Goal: Information Seeking & Learning: Check status

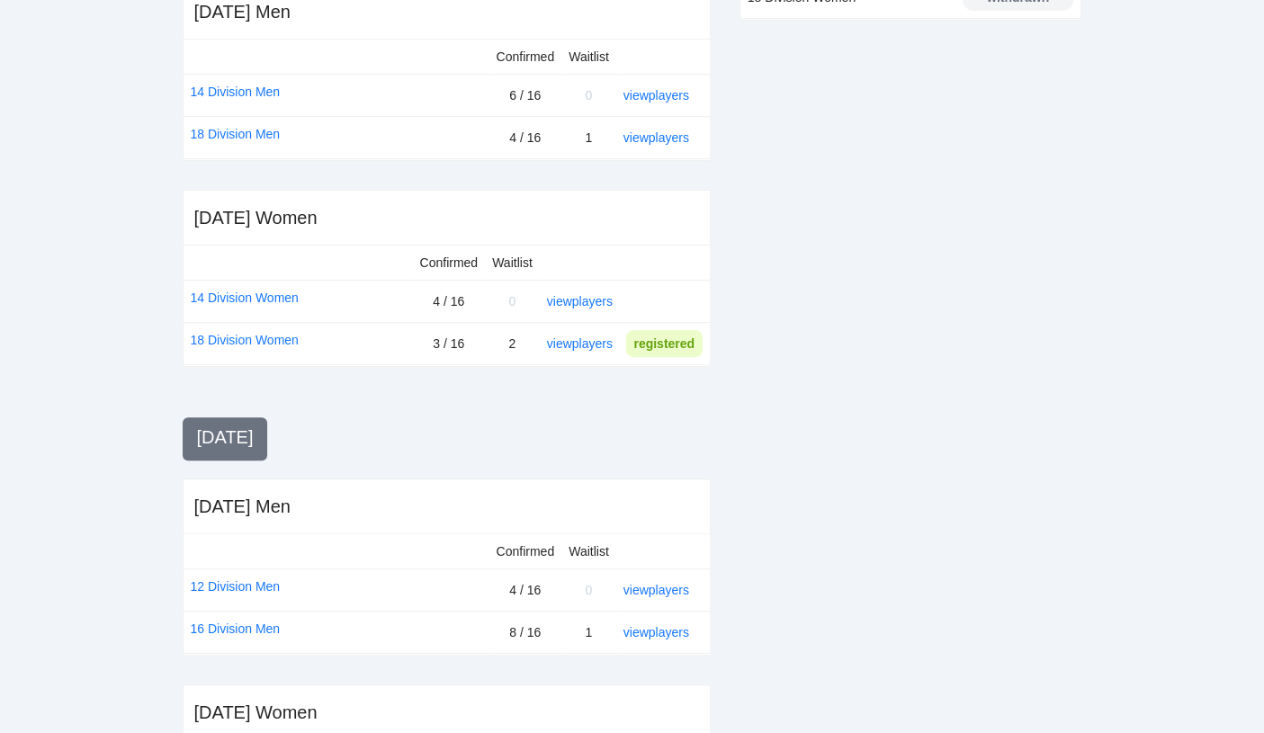
scroll to position [473, 0]
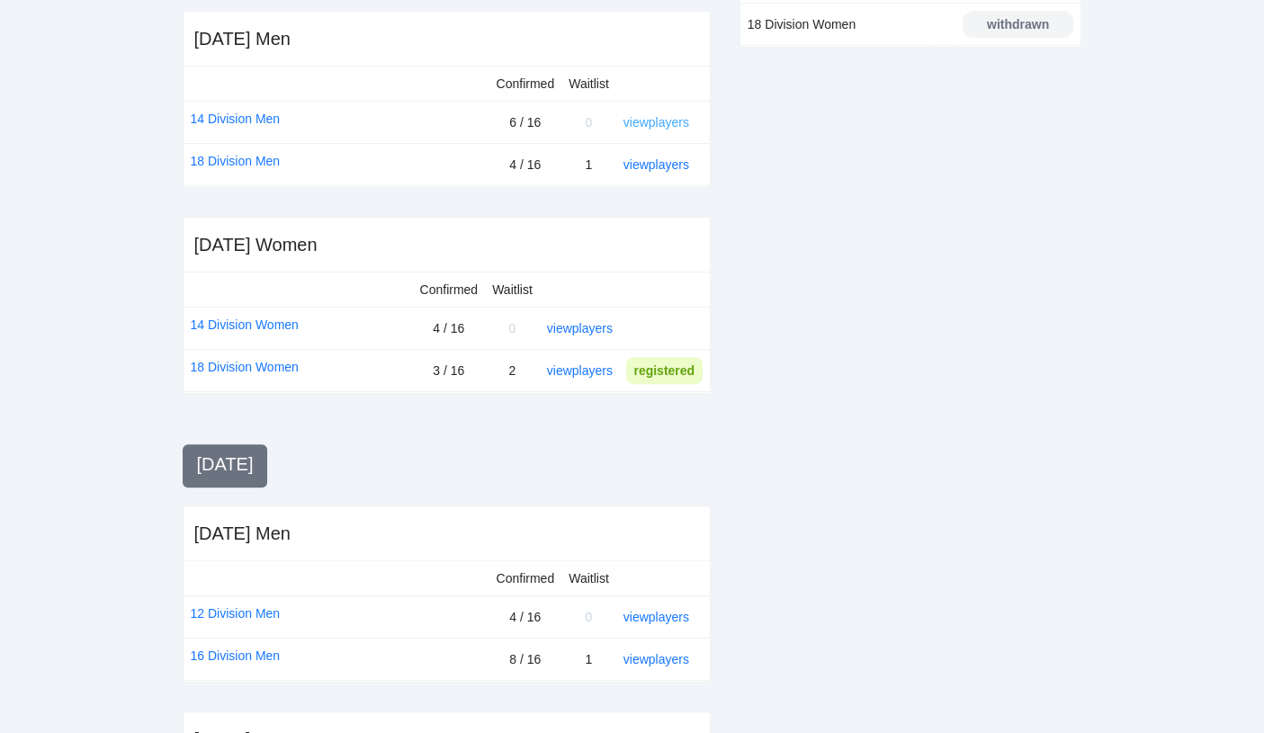
click at [679, 125] on link "view players" at bounding box center [656, 122] width 66 height 14
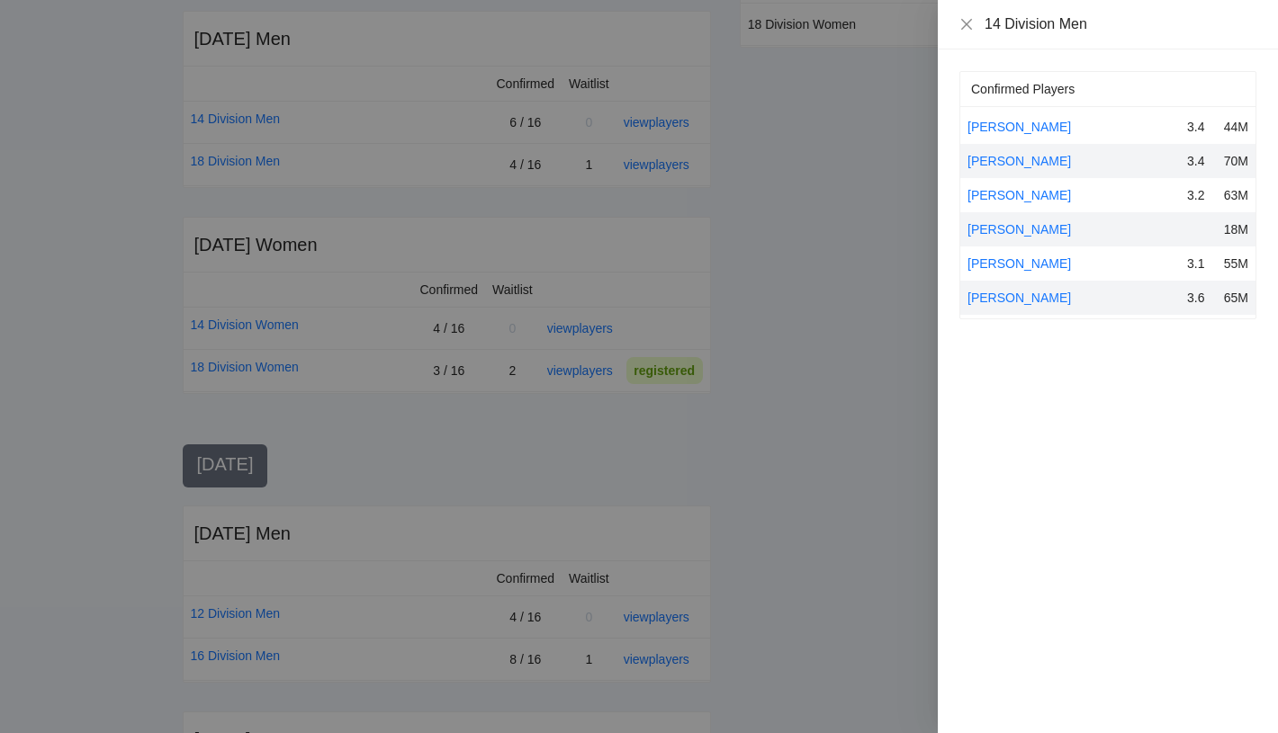
click at [785, 277] on div at bounding box center [639, 366] width 1278 height 733
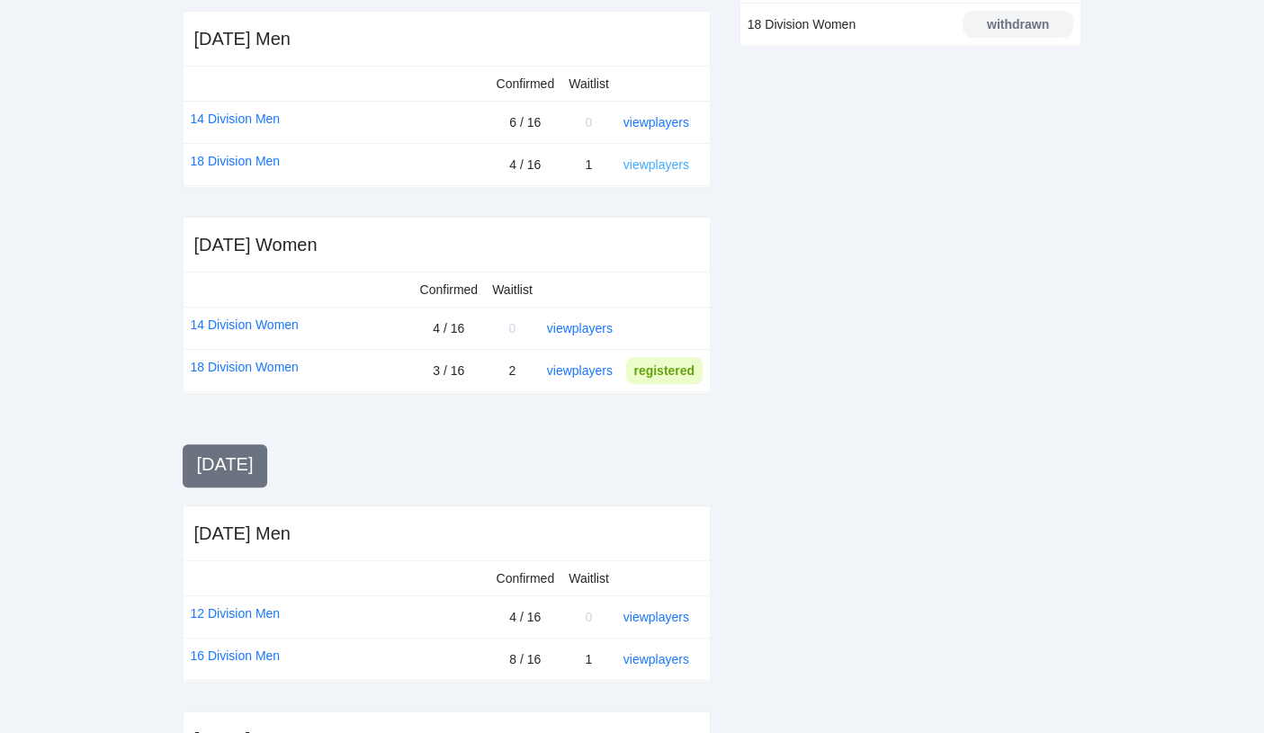
click at [651, 157] on link "view players" at bounding box center [656, 164] width 66 height 14
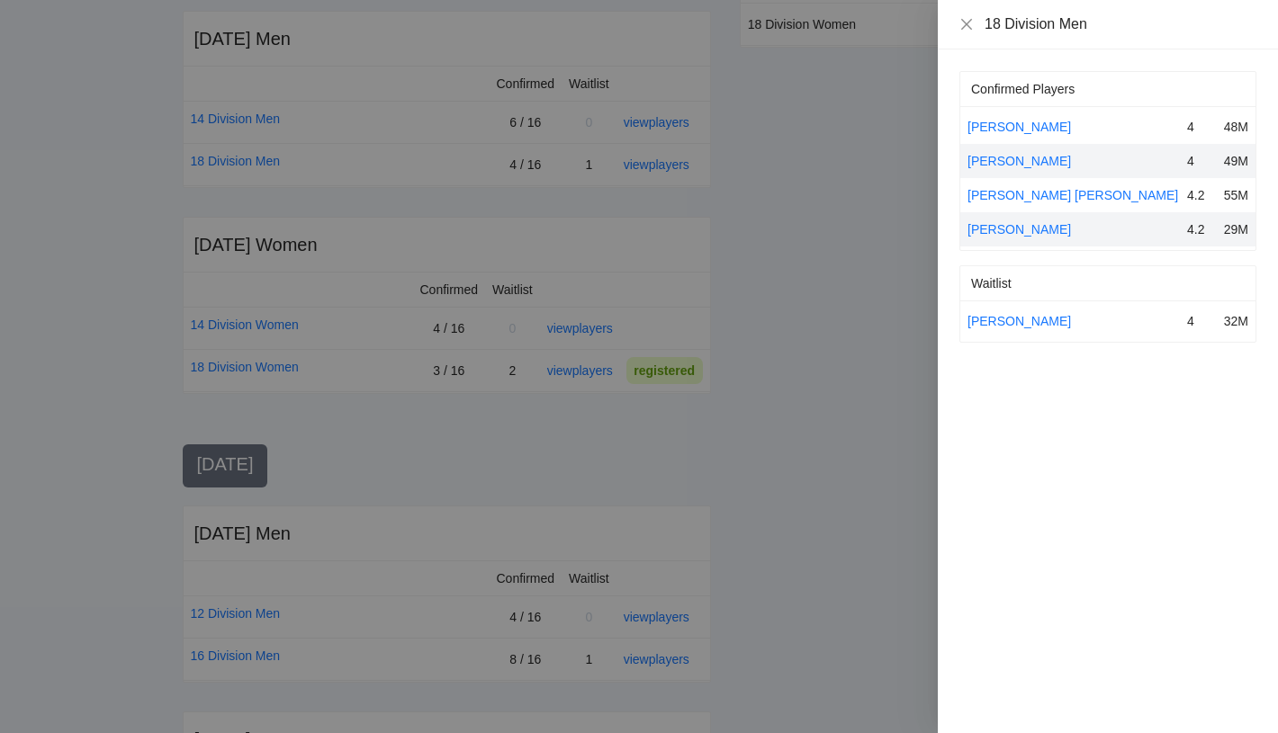
click at [710, 277] on div at bounding box center [639, 366] width 1278 height 733
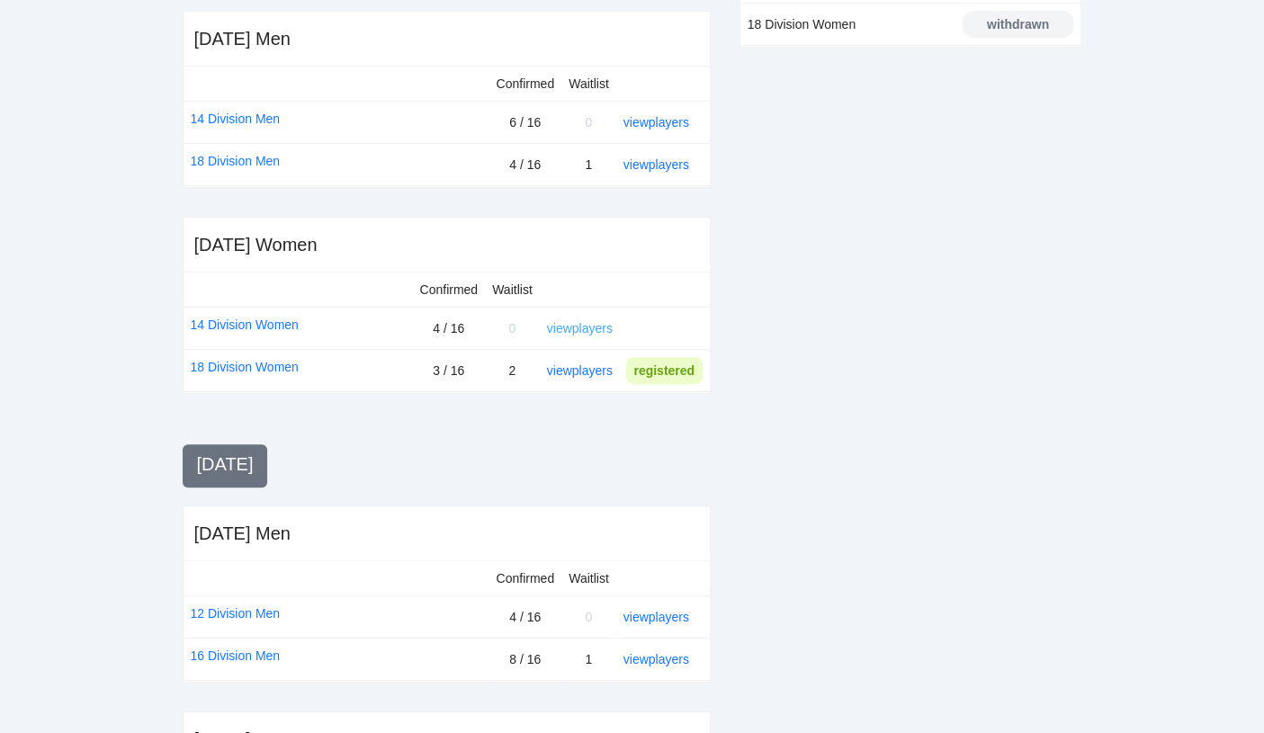
click at [567, 329] on link "view players" at bounding box center [580, 328] width 66 height 14
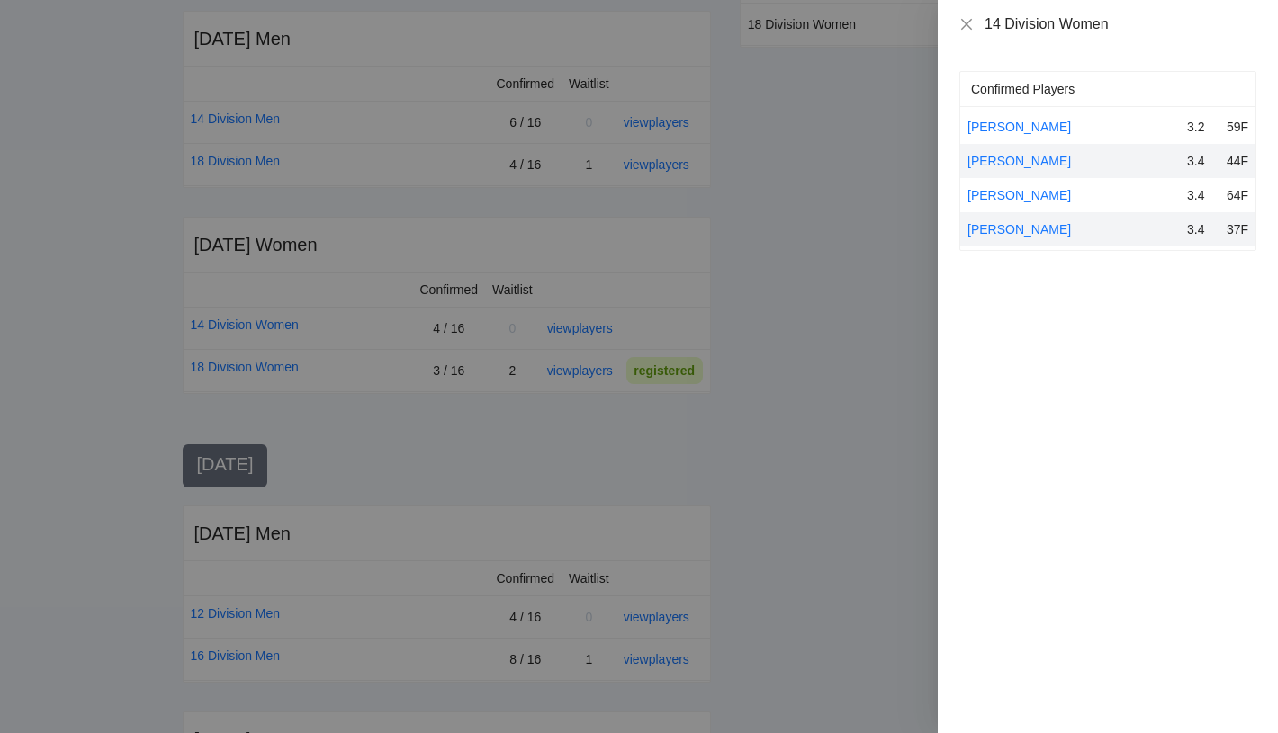
click at [1025, 301] on div "Confirmed Players Ellie Pierce 3.2 59F Laura Vandervort 3.4 44F Meg Metzger 3.4…" at bounding box center [1107, 391] width 340 height 684
click at [968, 25] on icon "close" at bounding box center [966, 23] width 11 height 11
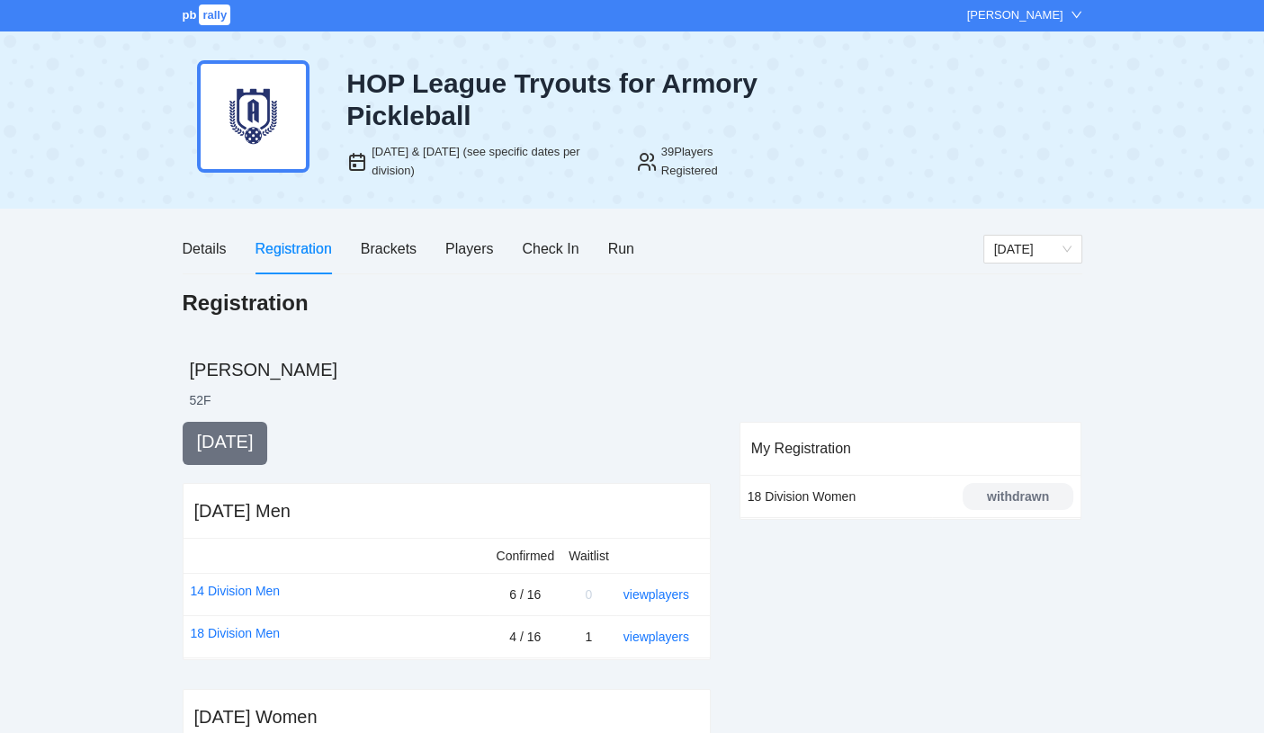
scroll to position [0, 0]
